Goal: Find specific page/section: Find specific page/section

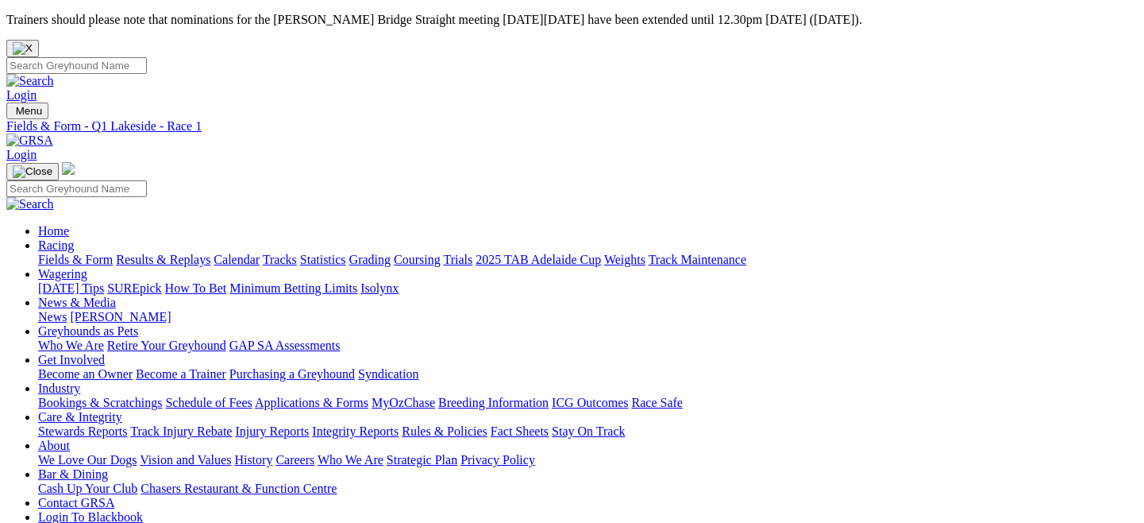
click at [79, 253] on link "Fields & Form" at bounding box center [75, 260] width 75 height 14
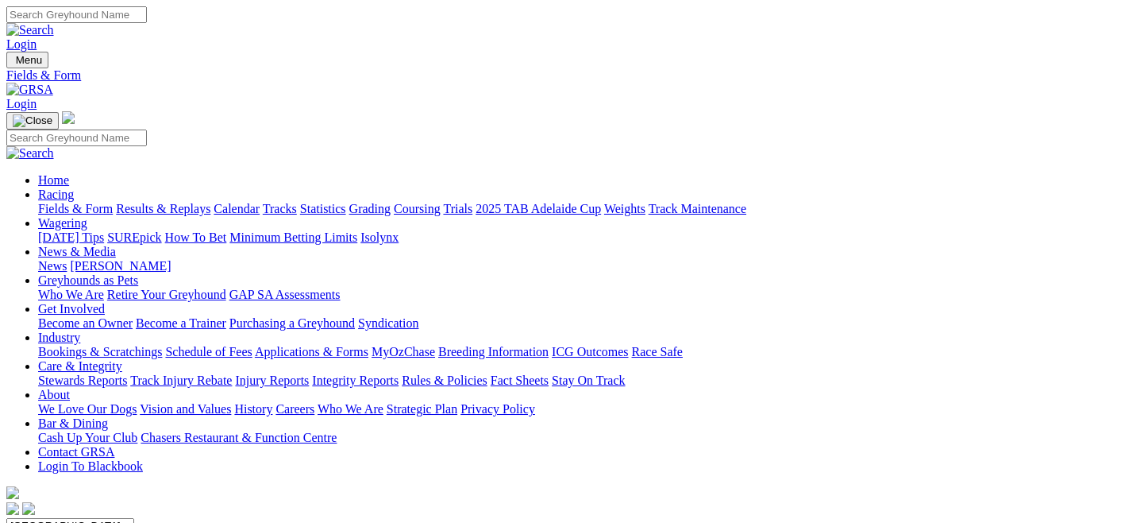
click at [134, 518] on select "South Australia New South Wales Northern Territory Queensland Tasmania Victoria…" at bounding box center [70, 525] width 128 height 15
select select "QLD"
click at [75, 518] on select "South Australia New South Wales Northern Territory Queensland Tasmania Victoria…" at bounding box center [70, 525] width 128 height 15
